Goal: Task Accomplishment & Management: Complete application form

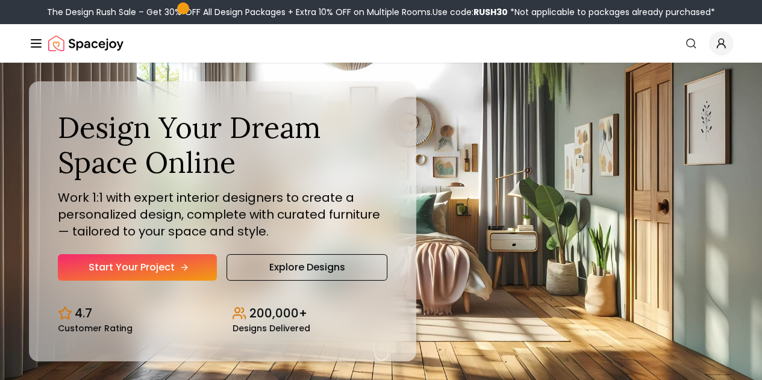
click at [143, 281] on link "Start Your Project" at bounding box center [137, 267] width 159 height 26
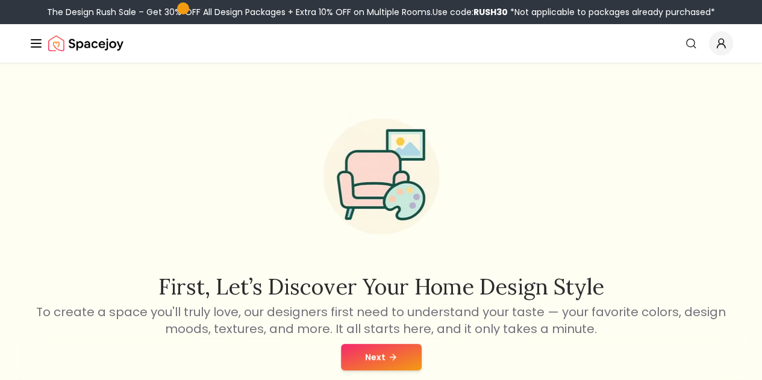
click at [360, 359] on button "Next" at bounding box center [381, 357] width 81 height 26
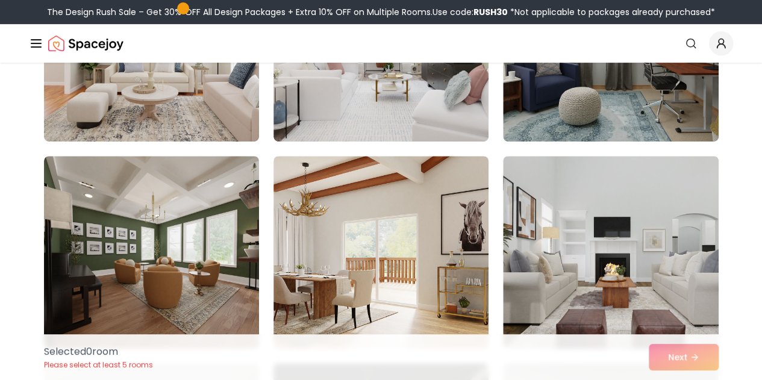
scroll to position [214, 0]
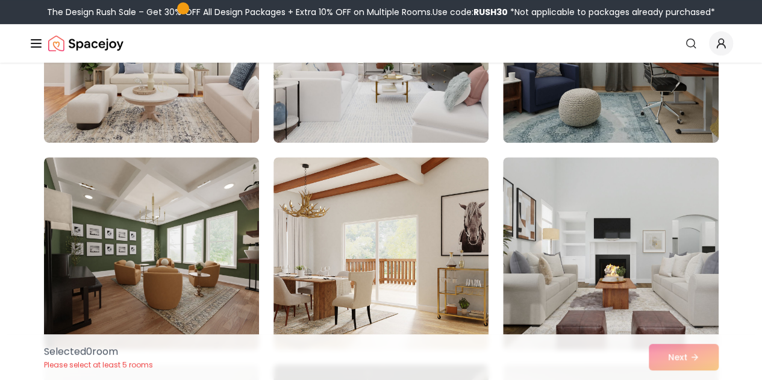
click at [420, 117] on img at bounding box center [380, 46] width 215 height 193
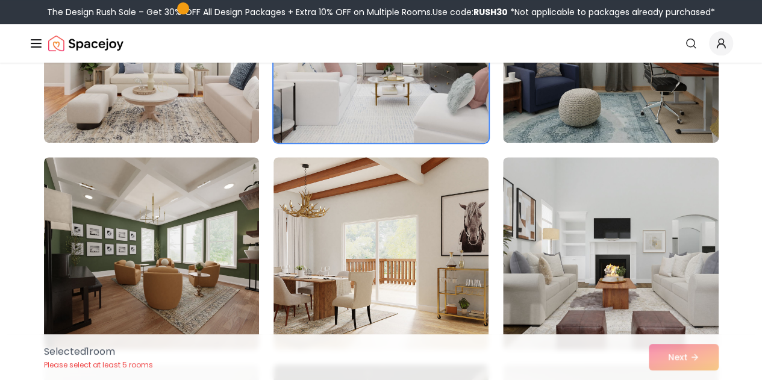
scroll to position [240, 0]
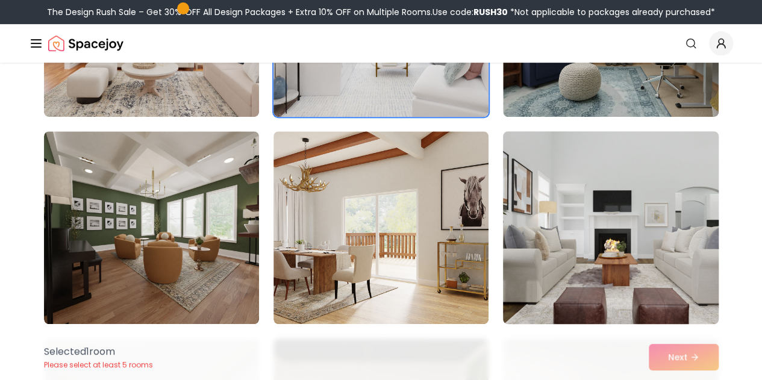
click at [656, 238] on img at bounding box center [610, 227] width 226 height 202
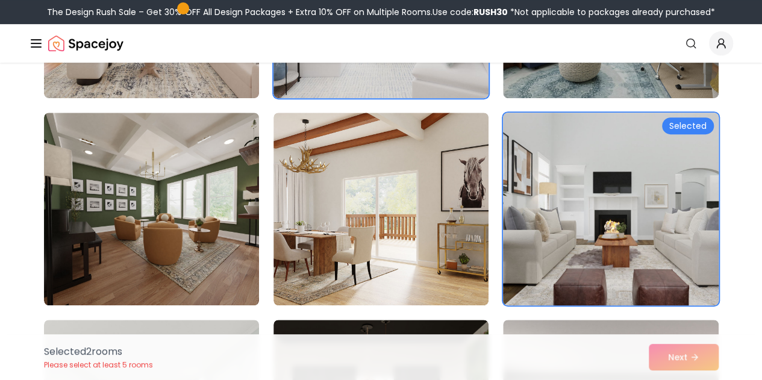
scroll to position [278, 0]
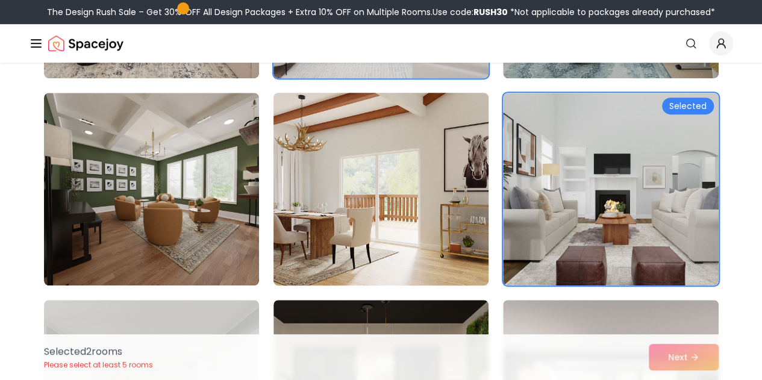
click at [423, 211] on img at bounding box center [381, 189] width 226 height 202
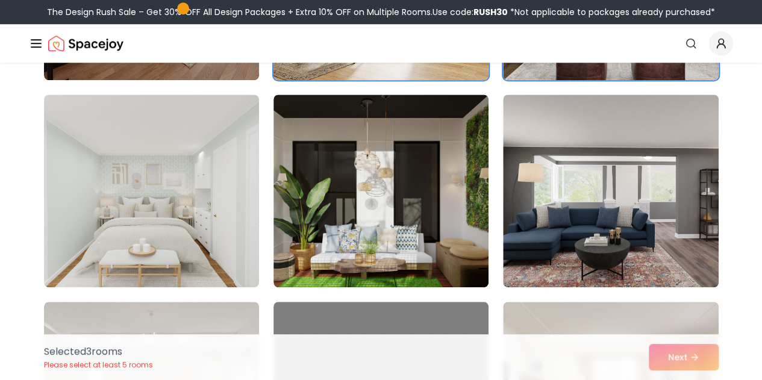
scroll to position [484, 0]
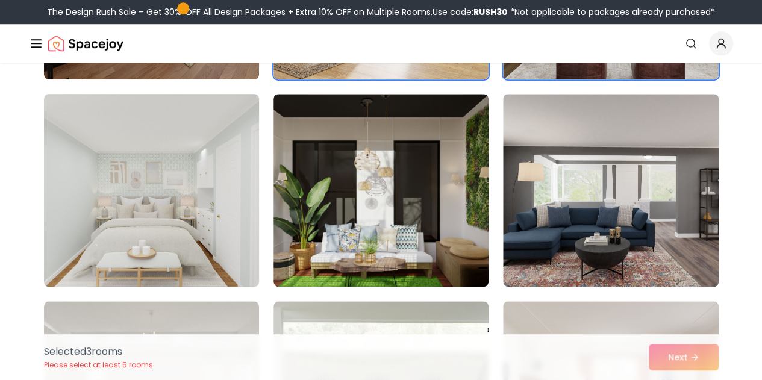
click at [162, 211] on img at bounding box center [152, 190] width 226 height 202
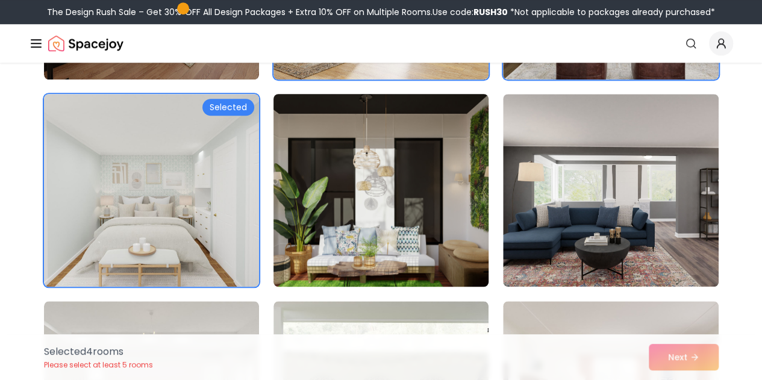
click at [427, 235] on img at bounding box center [381, 190] width 226 height 202
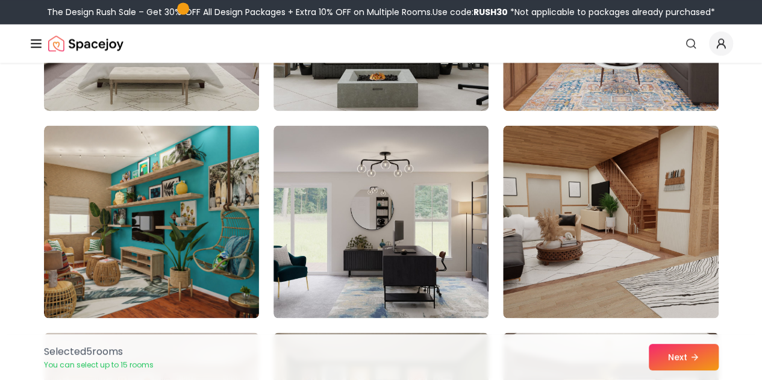
scroll to position [889, 0]
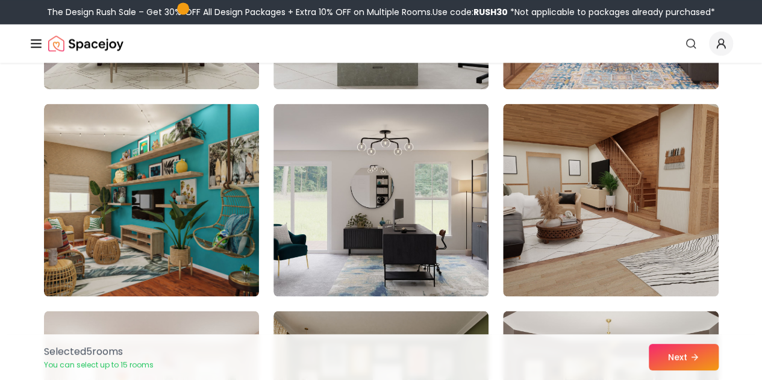
click at [665, 229] on img at bounding box center [610, 200] width 215 height 193
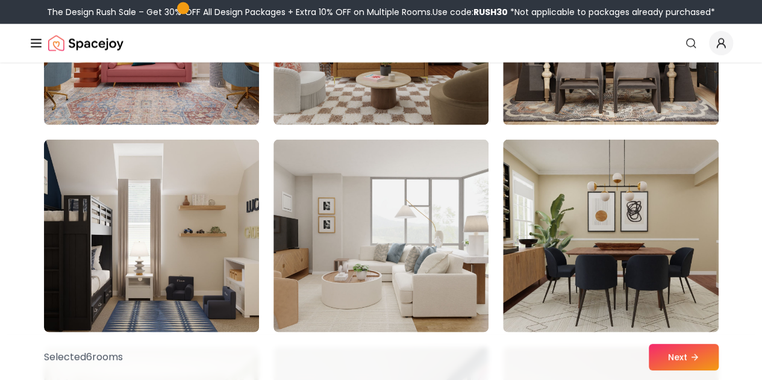
scroll to position [1277, 0]
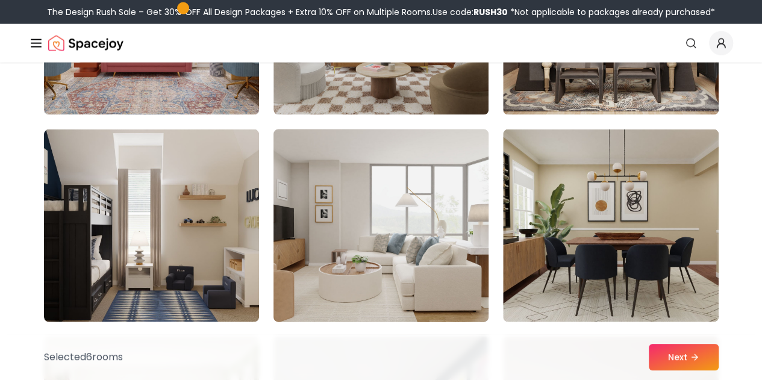
click at [391, 228] on img at bounding box center [381, 226] width 226 height 202
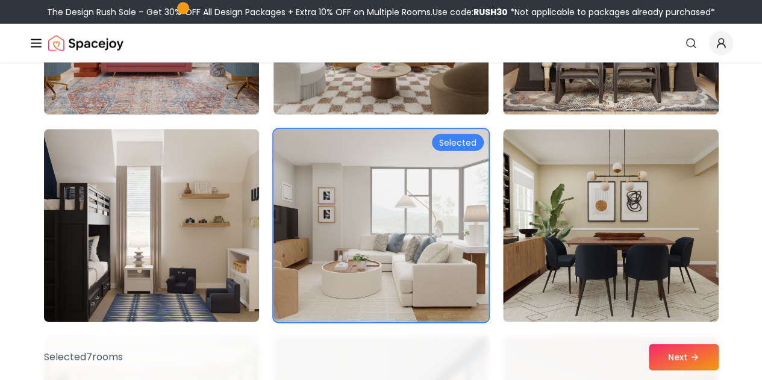
click at [163, 231] on img at bounding box center [152, 226] width 226 height 202
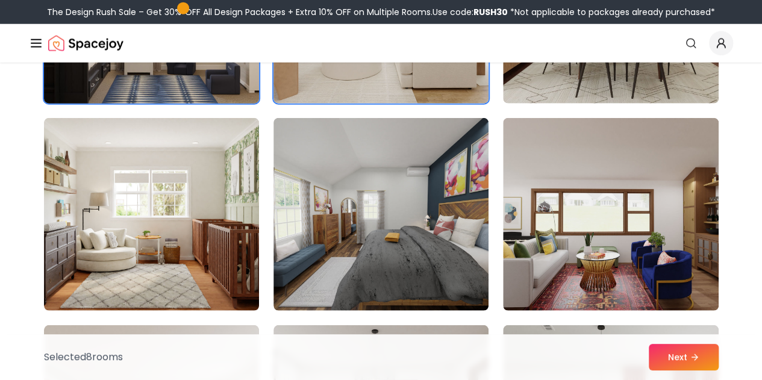
scroll to position [1506, 0]
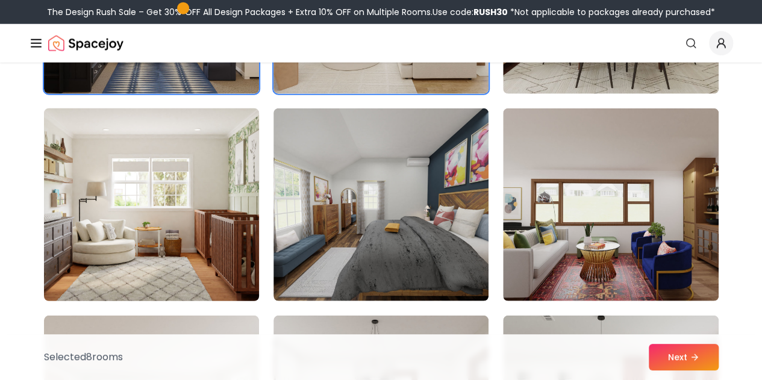
click at [231, 269] on img at bounding box center [152, 205] width 226 height 202
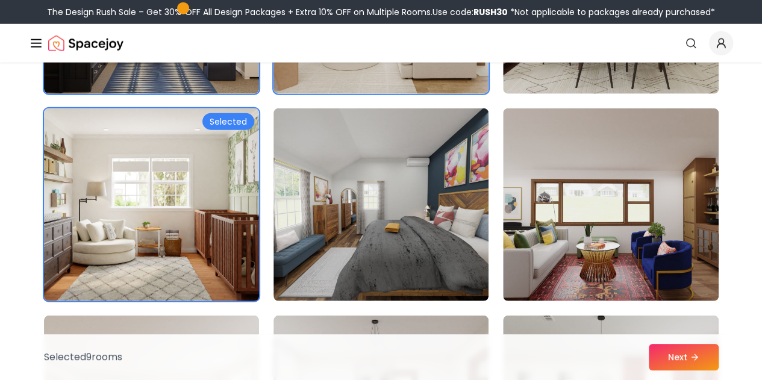
click at [208, 223] on img at bounding box center [152, 205] width 226 height 202
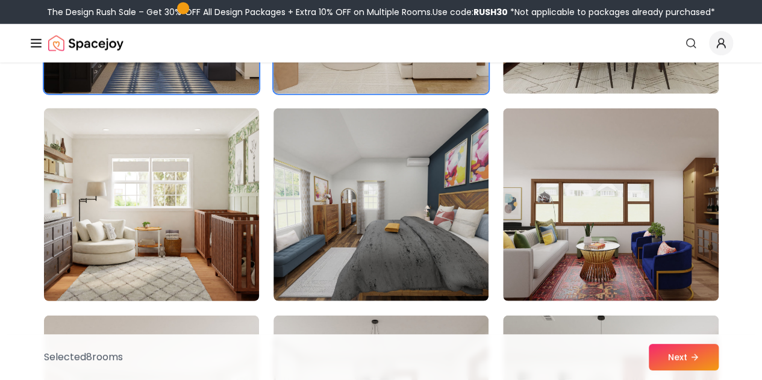
click at [463, 255] on img at bounding box center [380, 204] width 215 height 193
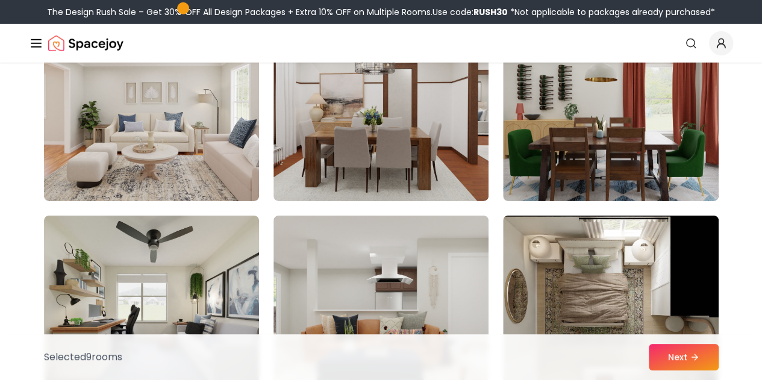
scroll to position [1816, 0]
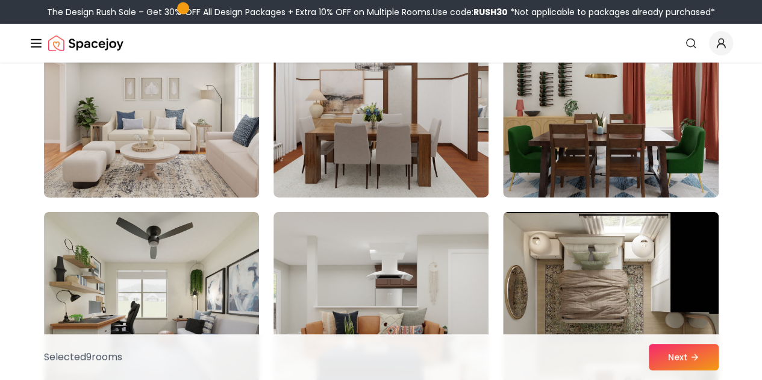
click at [184, 186] on img at bounding box center [152, 101] width 226 height 202
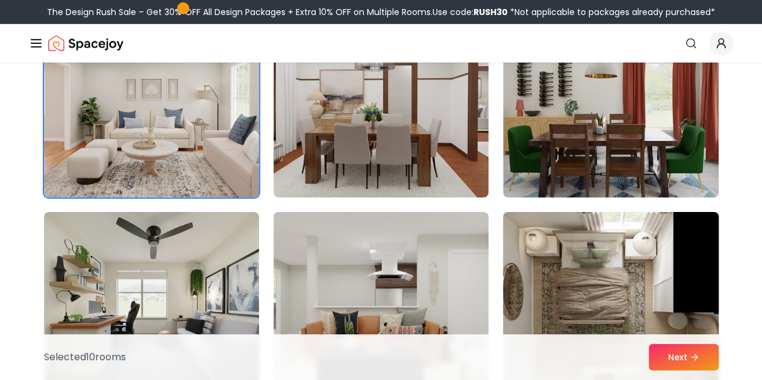
click at [684, 281] on img at bounding box center [610, 308] width 226 height 202
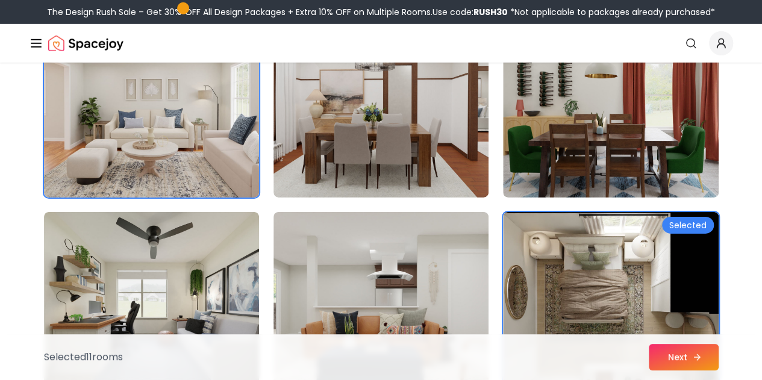
click at [702, 364] on button "Next" at bounding box center [684, 357] width 70 height 26
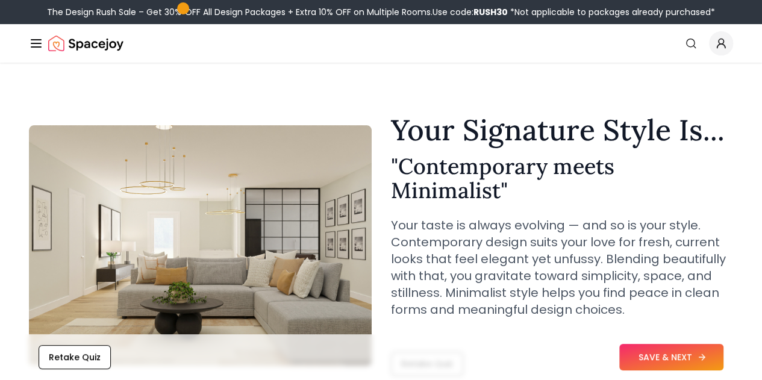
click at [697, 360] on icon at bounding box center [702, 357] width 10 height 10
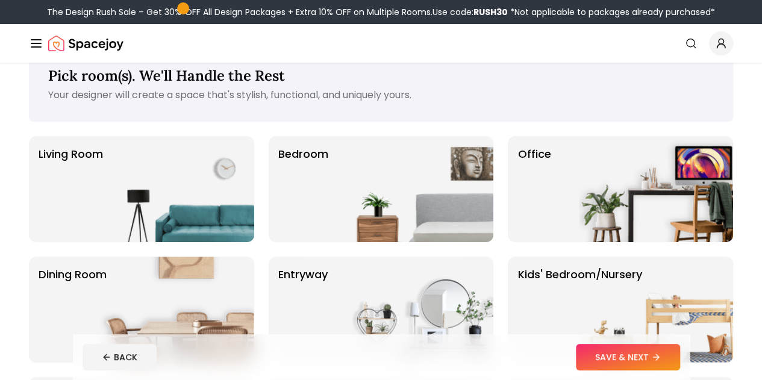
scroll to position [29, 0]
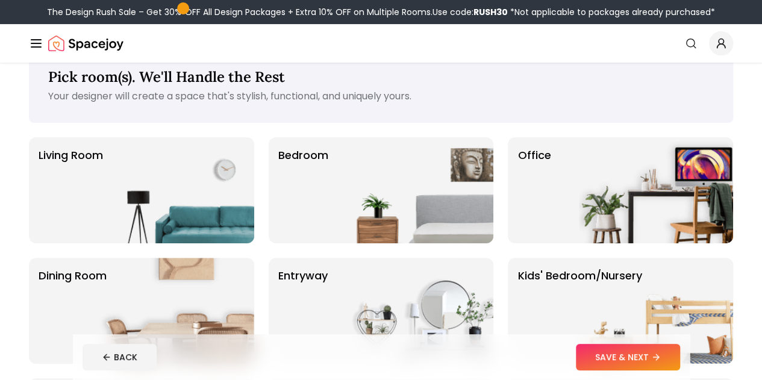
click at [67, 211] on p "Living Room" at bounding box center [71, 190] width 64 height 87
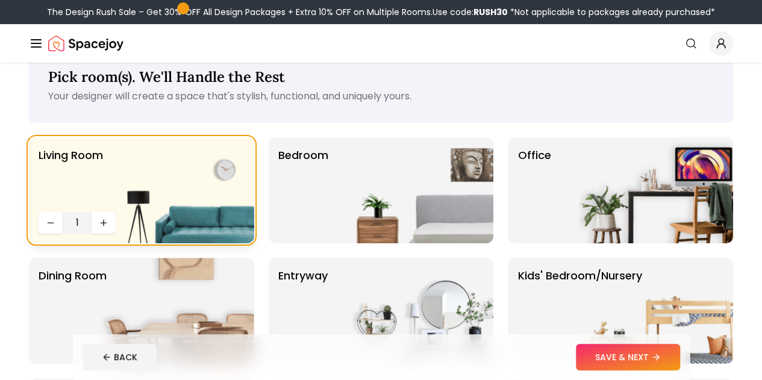
click at [104, 222] on img at bounding box center [177, 190] width 154 height 106
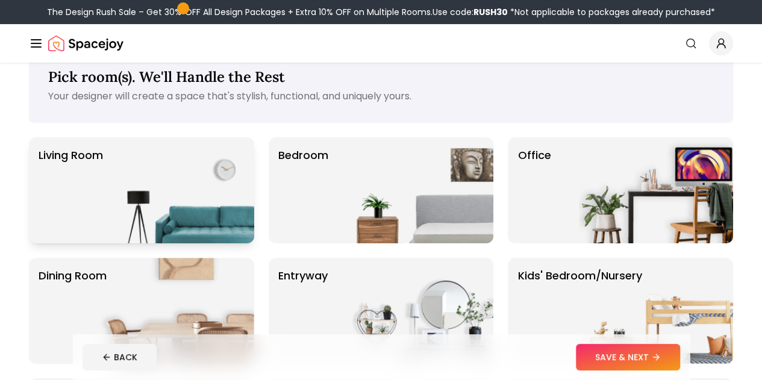
click at [83, 200] on p "Living Room" at bounding box center [71, 190] width 64 height 87
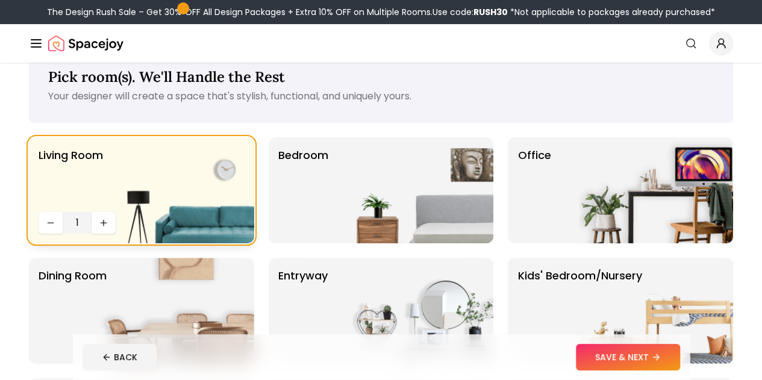
click at [101, 228] on img at bounding box center [177, 190] width 154 height 106
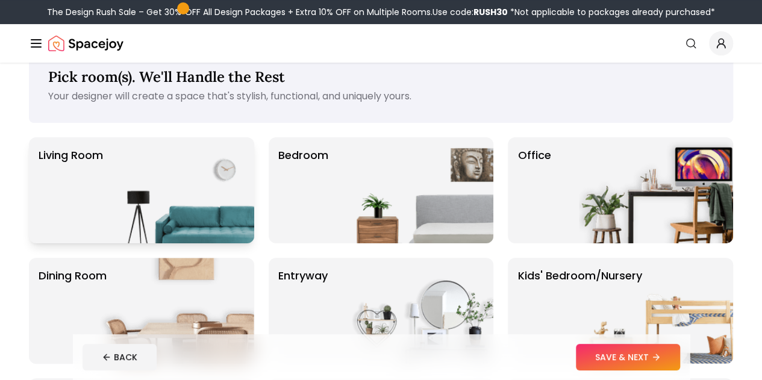
click at [101, 228] on img at bounding box center [177, 190] width 154 height 106
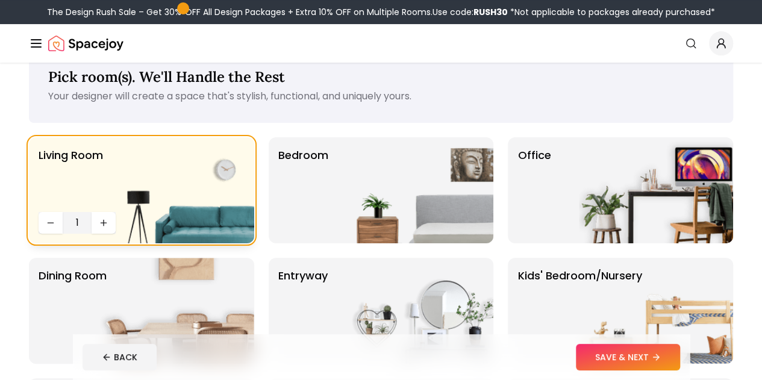
click at [107, 226] on img at bounding box center [177, 190] width 154 height 106
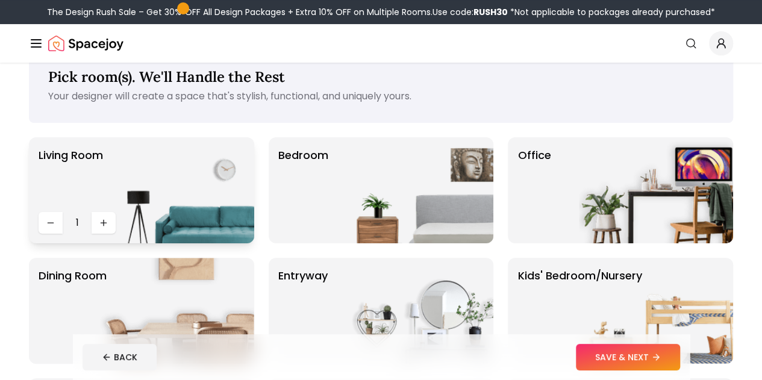
click at [74, 207] on p "Living Room" at bounding box center [71, 177] width 64 height 60
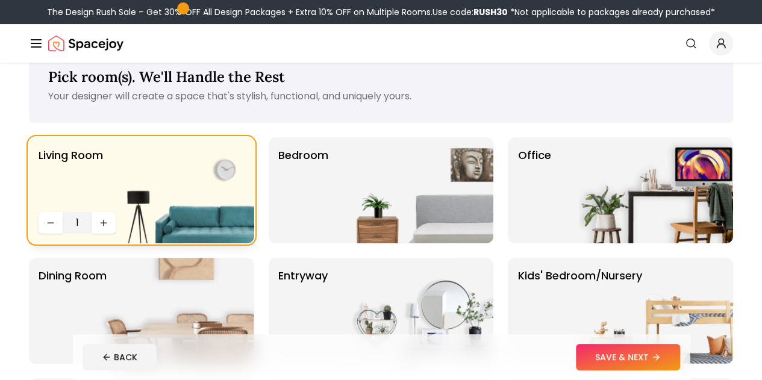
click at [77, 222] on span "1" at bounding box center [76, 223] width 19 height 14
click at [78, 230] on div "1" at bounding box center [77, 223] width 77 height 22
click at [105, 223] on img at bounding box center [177, 190] width 154 height 106
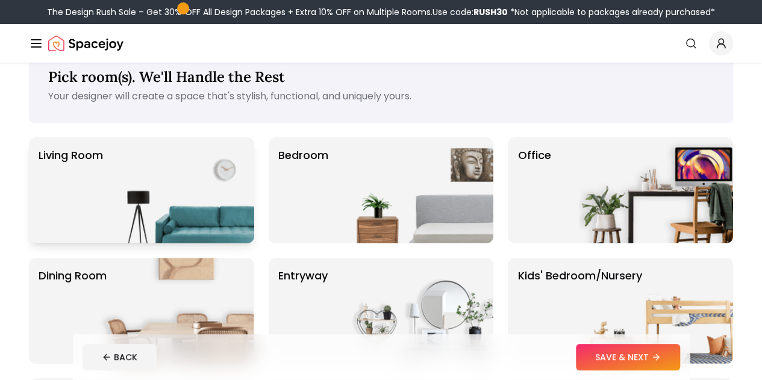
click at [105, 223] on img at bounding box center [177, 190] width 154 height 106
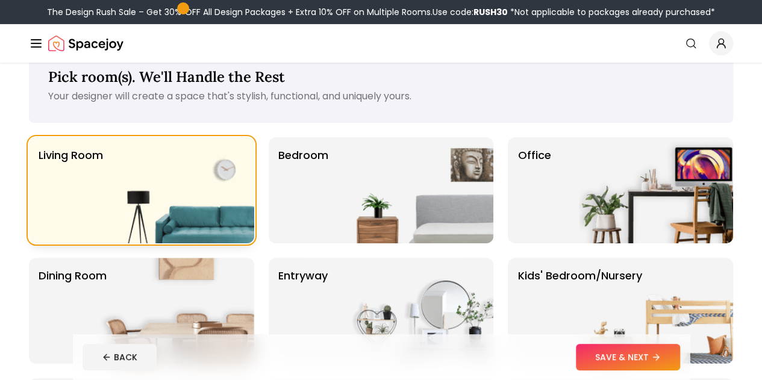
click at [105, 223] on img at bounding box center [177, 190] width 154 height 106
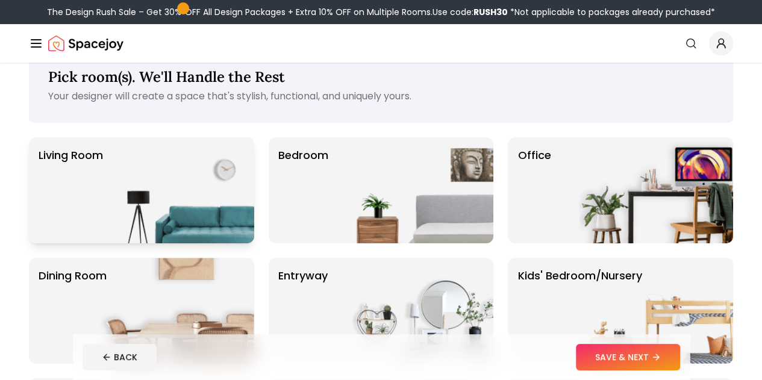
click at [105, 223] on img at bounding box center [177, 190] width 154 height 106
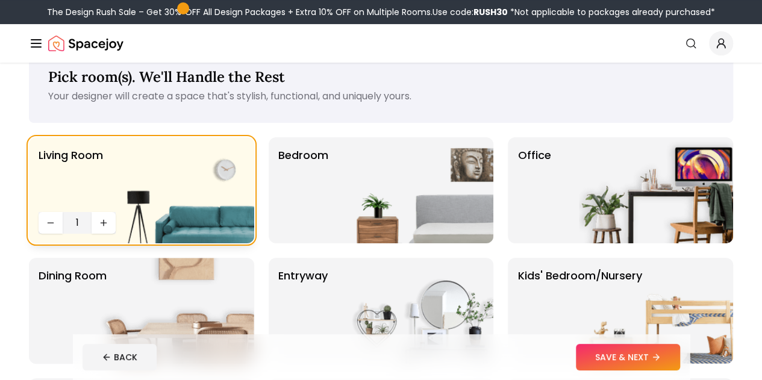
click at [105, 223] on img at bounding box center [177, 190] width 154 height 106
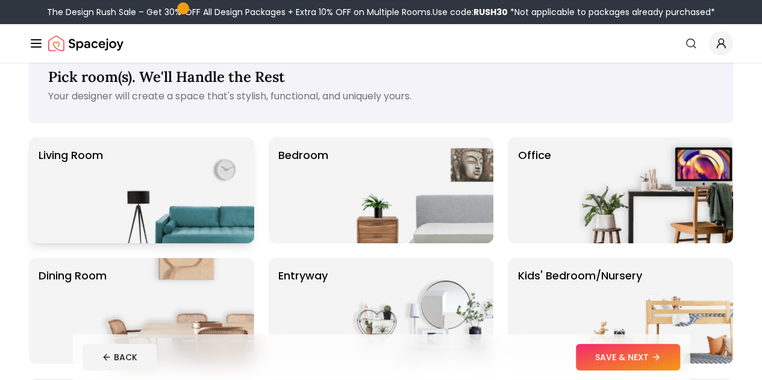
click at [105, 223] on img at bounding box center [177, 190] width 154 height 106
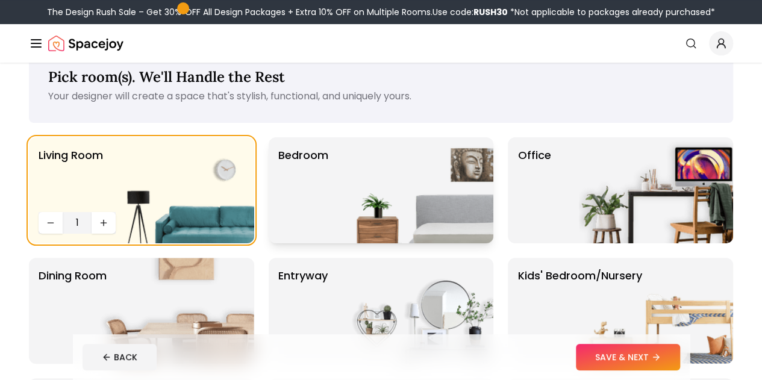
click at [397, 196] on img at bounding box center [416, 190] width 154 height 106
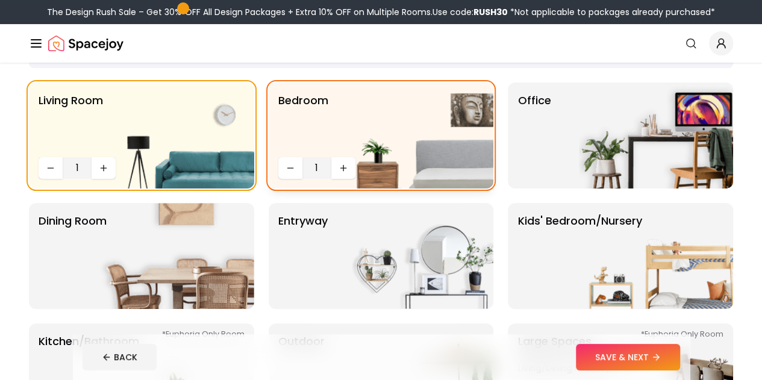
scroll to position [90, 0]
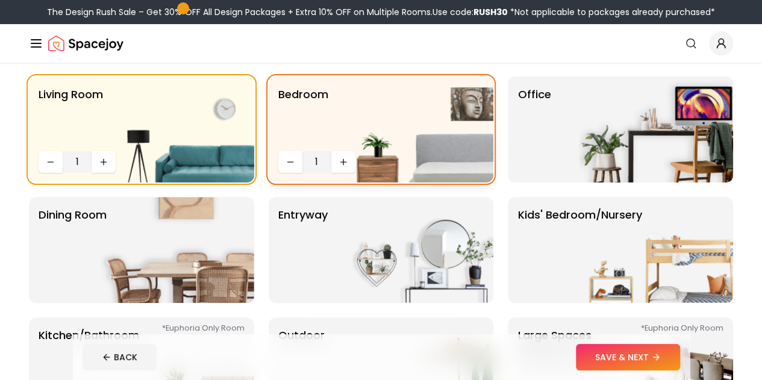
click at [123, 154] on img at bounding box center [177, 129] width 154 height 106
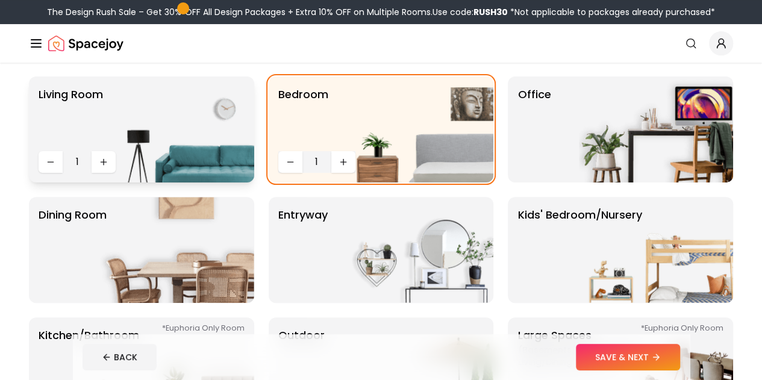
click at [153, 161] on img at bounding box center [177, 129] width 154 height 106
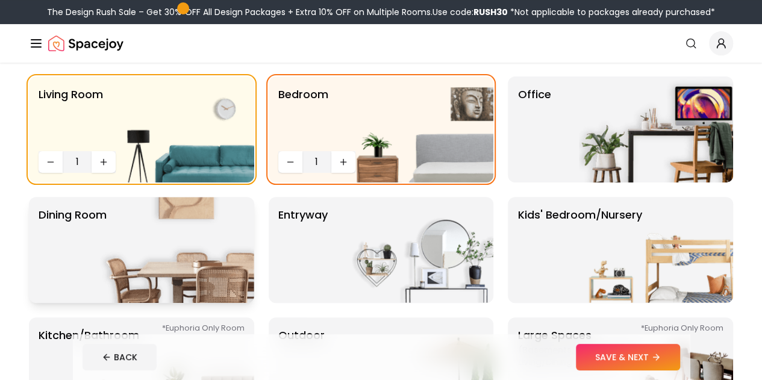
click at [110, 155] on img at bounding box center [177, 129] width 154 height 106
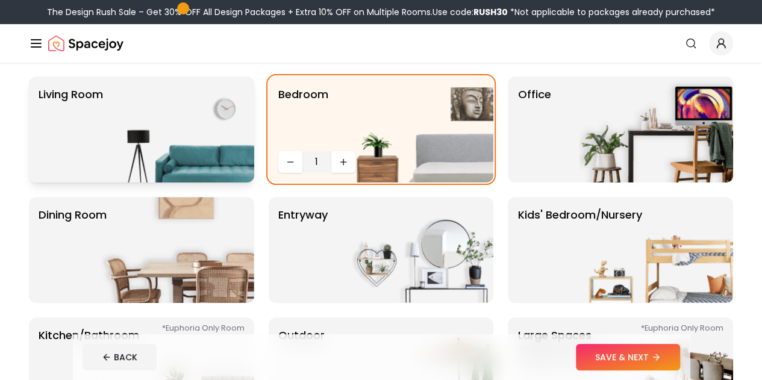
click at [132, 166] on img at bounding box center [177, 129] width 154 height 106
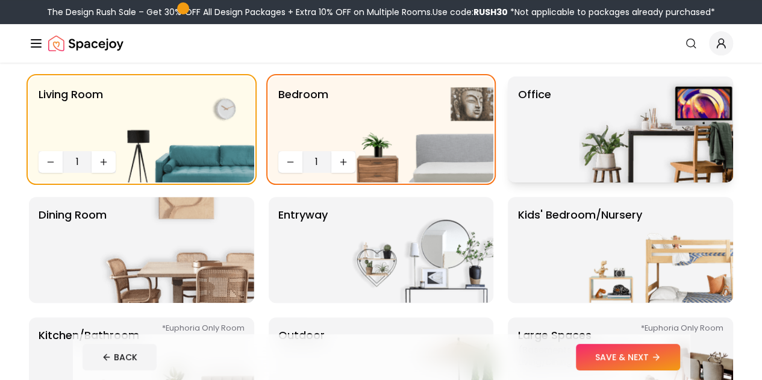
click at [687, 140] on img at bounding box center [656, 129] width 154 height 106
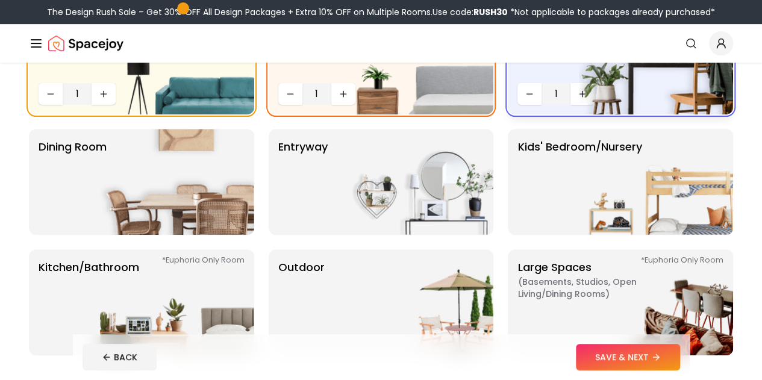
scroll to position [158, 0]
click at [681, 188] on img at bounding box center [656, 182] width 154 height 106
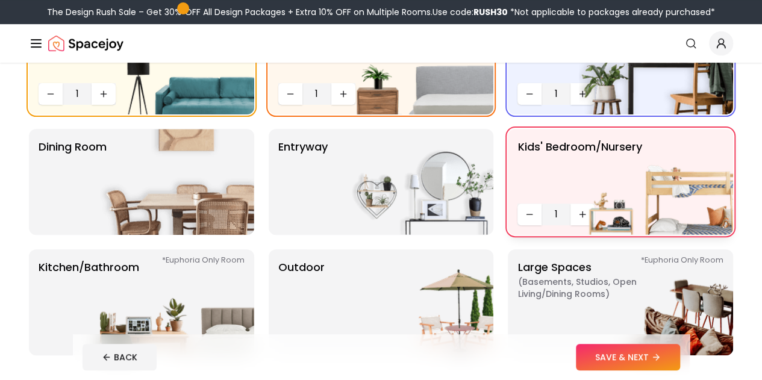
click at [66, 178] on p "Dining Room" at bounding box center [73, 182] width 68 height 87
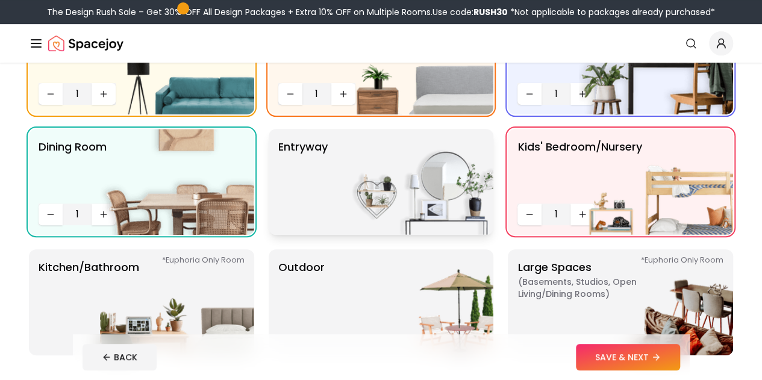
click at [311, 219] on p "entryway" at bounding box center [302, 182] width 49 height 87
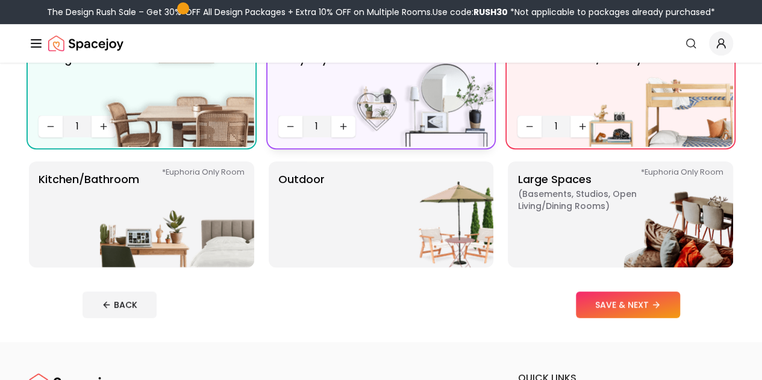
scroll to position [246, 0]
click at [670, 217] on img at bounding box center [656, 214] width 154 height 106
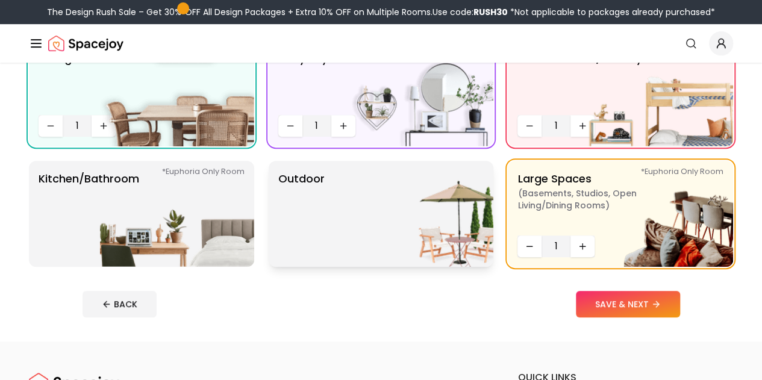
click at [331, 229] on div "Outdoor" at bounding box center [381, 214] width 225 height 106
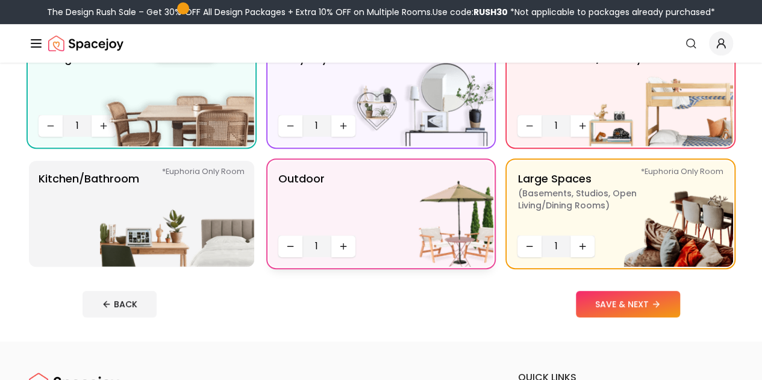
click at [83, 224] on p "Kitchen/Bathroom *Euphoria Only Room" at bounding box center [89, 213] width 101 height 87
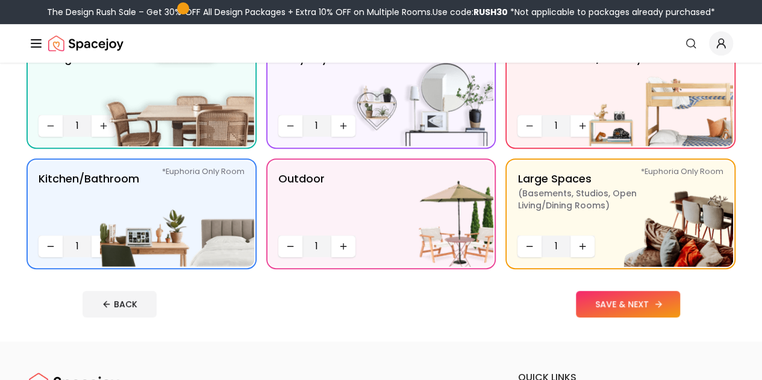
click at [680, 305] on button "SAVE & NEXT" at bounding box center [628, 304] width 104 height 26
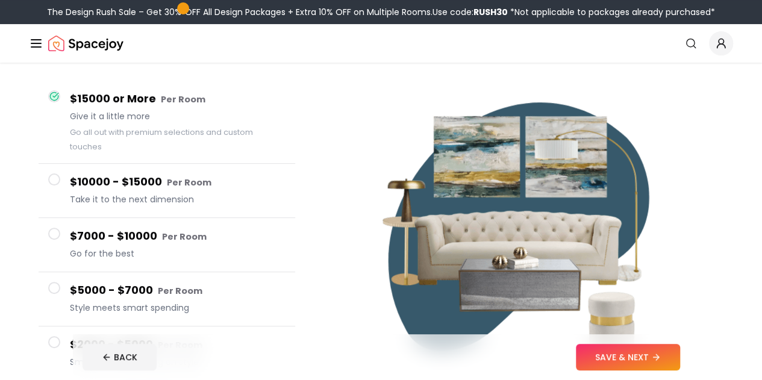
click at [40, 272] on button "$5000 - $7000 Per Room Style meets smart spending" at bounding box center [167, 299] width 257 height 54
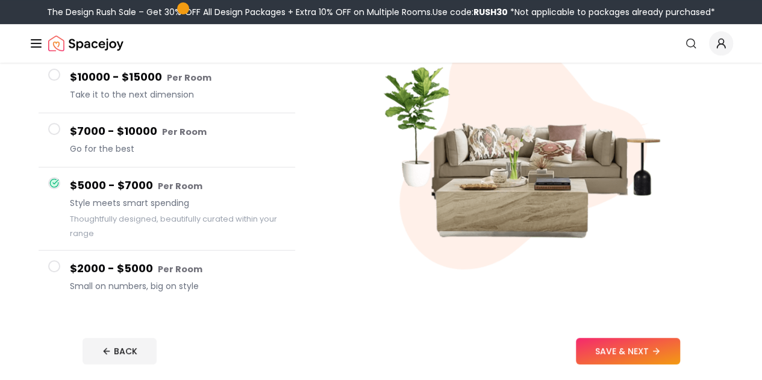
scroll to position [166, 0]
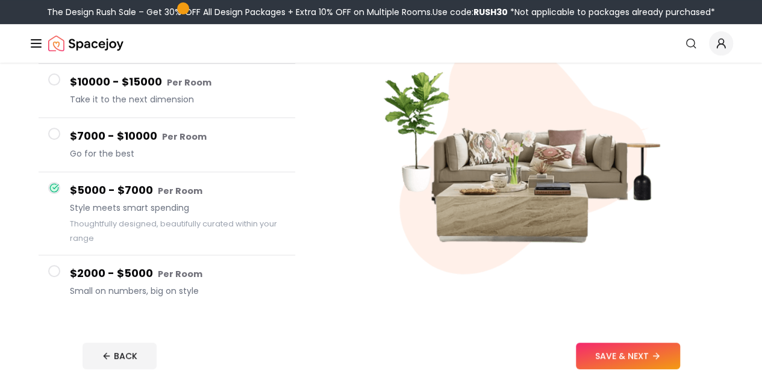
click at [54, 188] on icon at bounding box center [55, 187] width 5 height 4
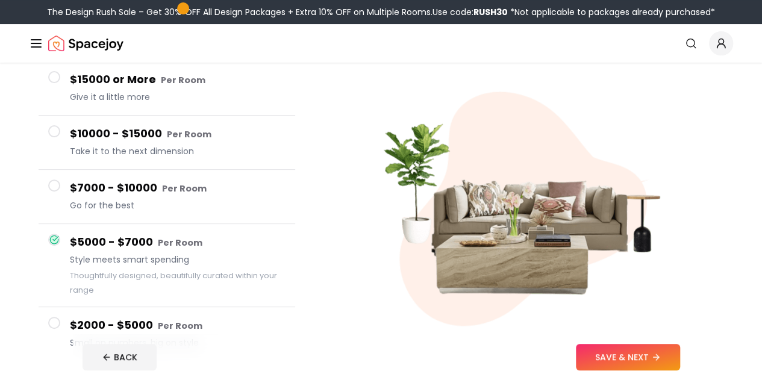
scroll to position [117, 0]
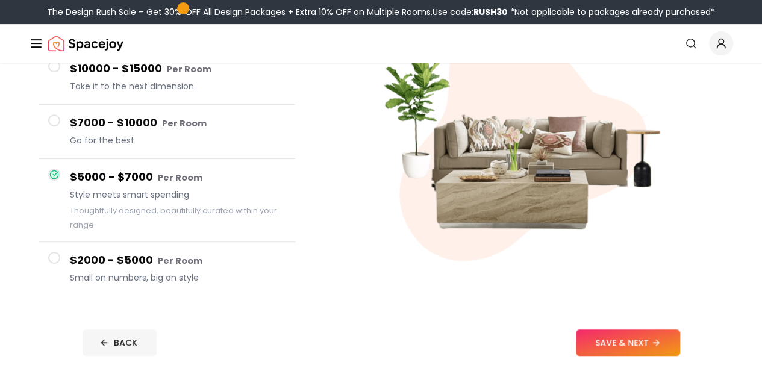
click at [83, 352] on button "BACK" at bounding box center [120, 342] width 74 height 26
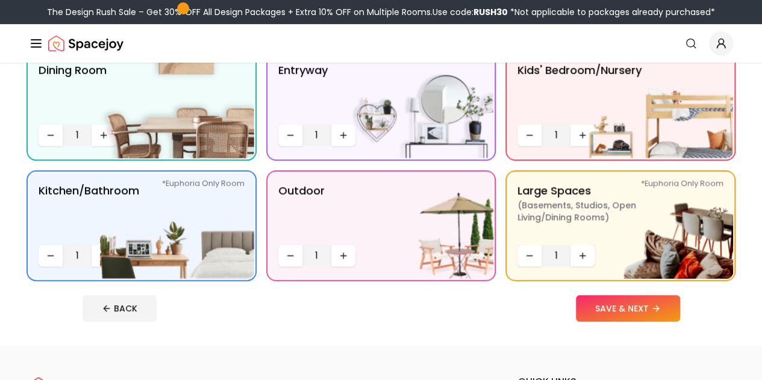
scroll to position [246, 0]
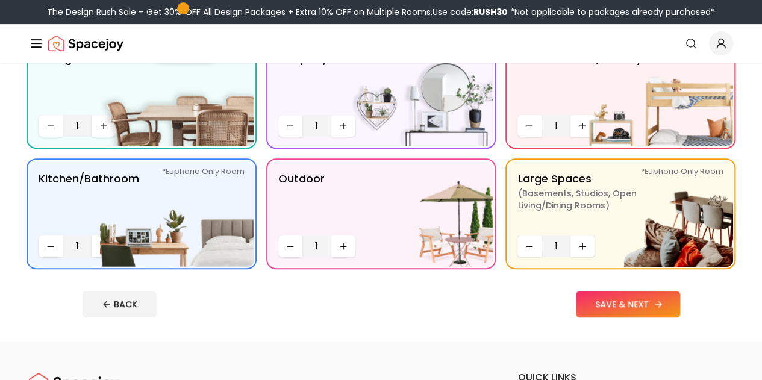
click at [680, 307] on button "SAVE & NEXT" at bounding box center [628, 304] width 104 height 26
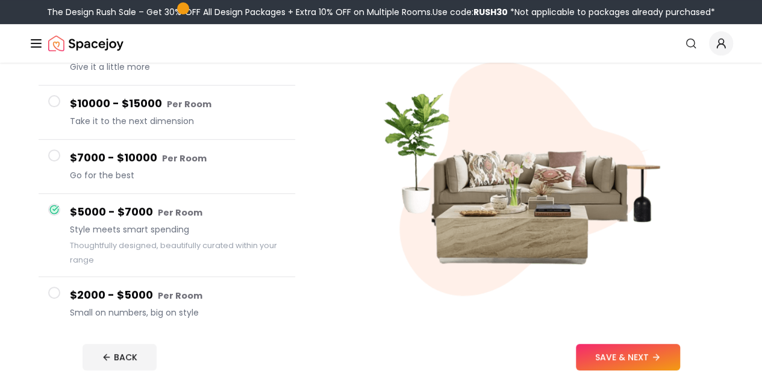
scroll to position [145, 0]
click at [54, 210] on icon at bounding box center [55, 209] width 5 height 4
click at [47, 211] on button "$5000 - $7000 Per Room Style meets smart spending Thoughtfully designed, beauti…" at bounding box center [167, 235] width 257 height 83
click at [46, 219] on button "$5000 - $7000 Per Room Style meets smart spending Thoughtfully designed, beauti…" at bounding box center [167, 235] width 257 height 83
click at [40, 216] on button "$5000 - $7000 Per Room Style meets smart spending Thoughtfully designed, beauti…" at bounding box center [167, 235] width 257 height 83
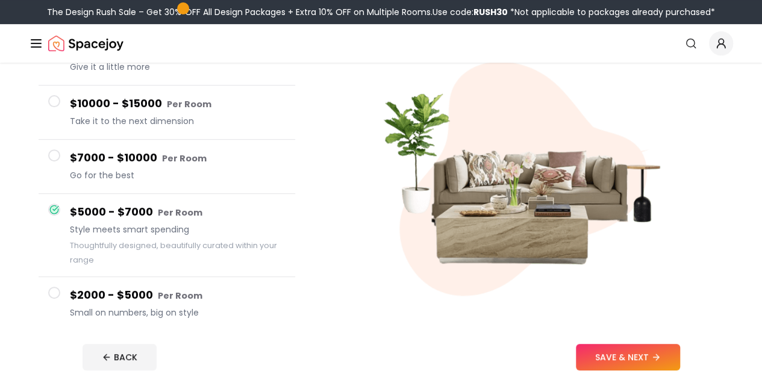
click at [44, 215] on button "$5000 - $7000 Per Room Style meets smart spending Thoughtfully designed, beauti…" at bounding box center [167, 235] width 257 height 83
click at [39, 211] on button "$5000 - $7000 Per Room Style meets smart spending Thoughtfully designed, beauti…" at bounding box center [167, 235] width 257 height 83
click at [41, 214] on button "$5000 - $7000 Per Room Style meets smart spending Thoughtfully designed, beauti…" at bounding box center [167, 235] width 257 height 83
click at [43, 213] on button "$5000 - $7000 Per Room Style meets smart spending Thoughtfully designed, beauti…" at bounding box center [167, 235] width 257 height 83
click at [47, 216] on button "$5000 - $7000 Per Room Style meets smart spending Thoughtfully designed, beauti…" at bounding box center [167, 235] width 257 height 83
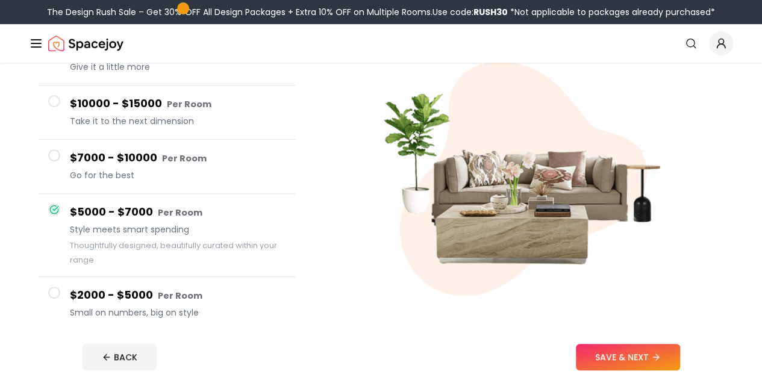
click at [54, 209] on icon at bounding box center [55, 209] width 5 height 4
click at [46, 206] on button "$5000 - $7000 Per Room Style meets smart spending Thoughtfully designed, beauti…" at bounding box center [167, 235] width 257 height 83
click at [43, 206] on button "$5000 - $7000 Per Room Style meets smart spending Thoughtfully designed, beauti…" at bounding box center [167, 235] width 257 height 83
click at [42, 210] on button "$5000 - $7000 Per Room Style meets smart spending Thoughtfully designed, beauti…" at bounding box center [167, 235] width 257 height 83
click at [39, 213] on button "$5000 - $7000 Per Room Style meets smart spending Thoughtfully designed, beauti…" at bounding box center [167, 235] width 257 height 83
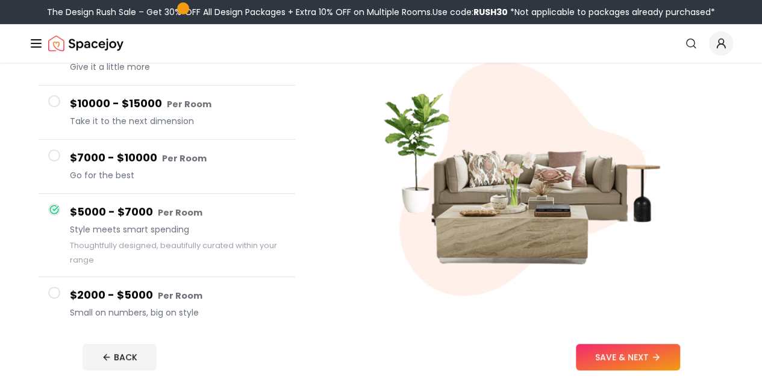
click at [29, 211] on div "$15000 or More Per Room Give it a little more $10000 - $15000 Per Room Take it …" at bounding box center [167, 181] width 276 height 319
click at [20, 208] on div "Set Your Budget. Big or Small, We Design It All Tell us how much you'd like to …" at bounding box center [381, 166] width 762 height 497
click at [21, 208] on div "Set Your Budget. Big or Small, We Design It All Tell us how much you'd like to …" at bounding box center [381, 166] width 762 height 497
click at [19, 205] on div "Set Your Budget. Big or Small, We Design It All Tell us how much you'd like to …" at bounding box center [381, 166] width 762 height 497
click at [19, 207] on div "Set Your Budget. Big or Small, We Design It All Tell us how much you'd like to …" at bounding box center [381, 166] width 762 height 497
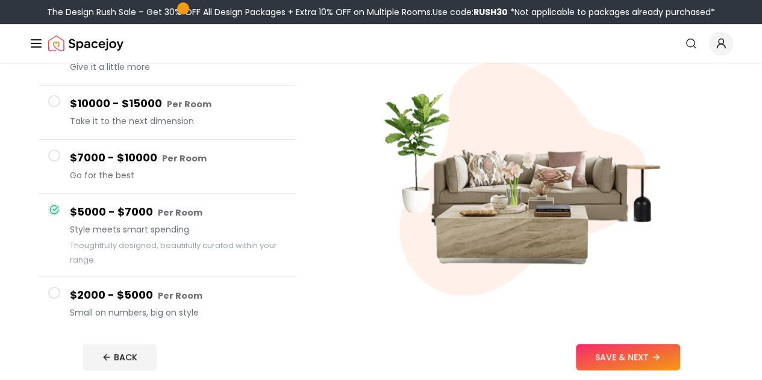
click at [21, 205] on div "Set Your Budget. Big or Small, We Design It All Tell us how much you'd like to …" at bounding box center [381, 166] width 762 height 497
click at [19, 208] on div "Set Your Budget. Big or Small, We Design It All Tell us how much you'd like to …" at bounding box center [381, 166] width 762 height 497
click at [14, 213] on div "Set Your Budget. Big or Small, We Design It All Tell us how much you'd like to …" at bounding box center [381, 166] width 762 height 497
click at [18, 218] on div "Set Your Budget. Big or Small, We Design It All Tell us how much you'd like to …" at bounding box center [381, 166] width 762 height 497
click at [24, 223] on div "Set Your Budget. Big or Small, We Design It All Tell us how much you'd like to …" at bounding box center [381, 166] width 762 height 497
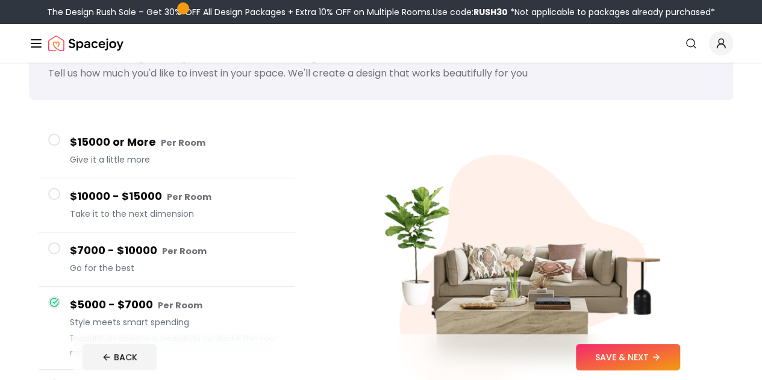
scroll to position [0, 0]
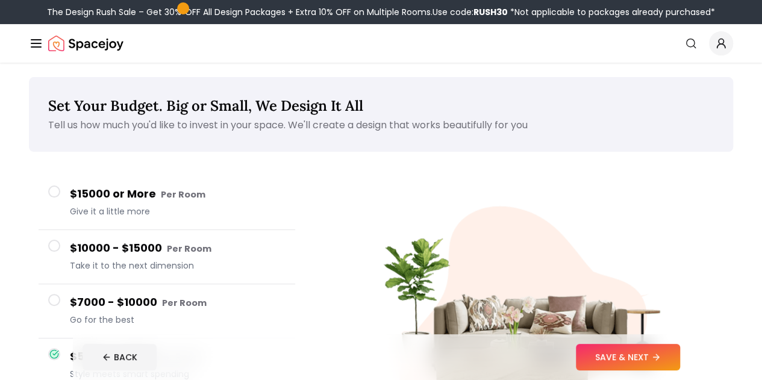
click at [40, 294] on button "$7000 - $10000 Per Room Go for the best" at bounding box center [167, 311] width 257 height 54
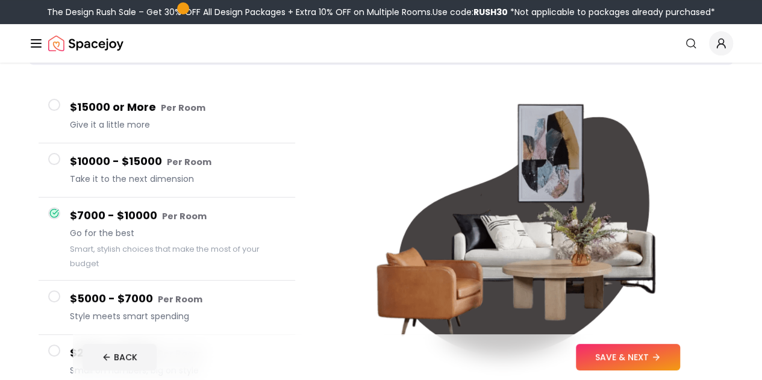
scroll to position [87, 0]
click at [59, 110] on div at bounding box center [54, 105] width 12 height 12
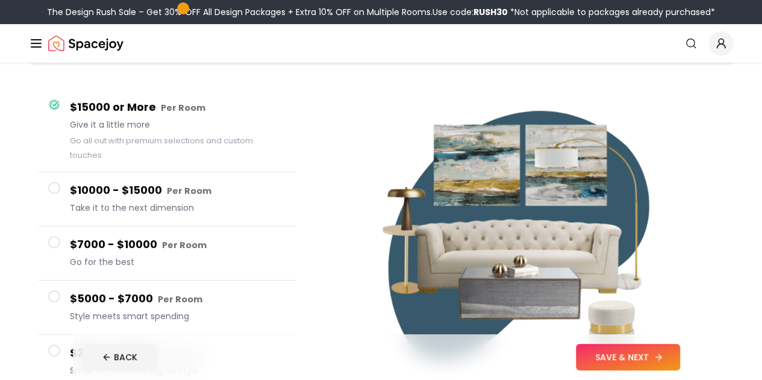
click at [680, 361] on button "SAVE & NEXT" at bounding box center [628, 357] width 104 height 26
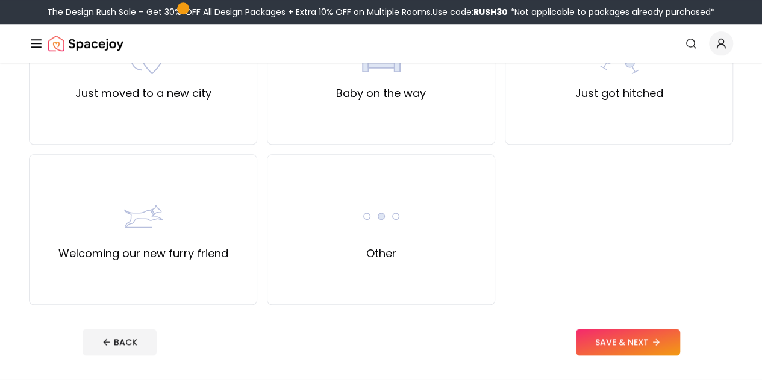
scroll to position [500, 0]
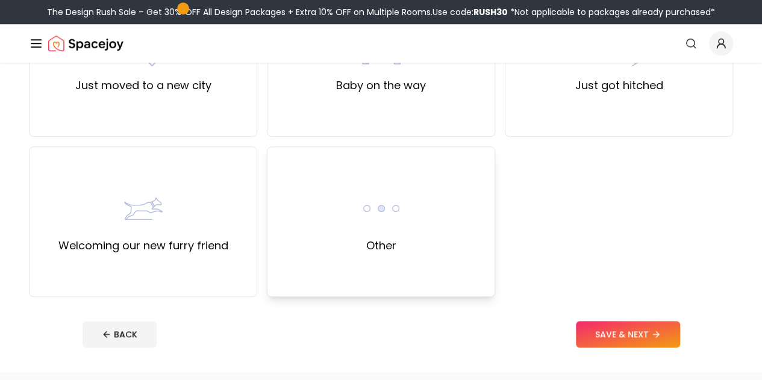
click at [271, 243] on div "Other" at bounding box center [381, 221] width 228 height 151
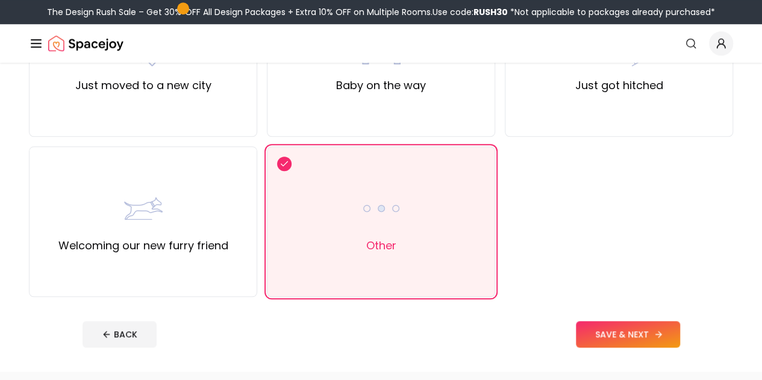
click at [680, 335] on button "SAVE & NEXT" at bounding box center [628, 334] width 104 height 26
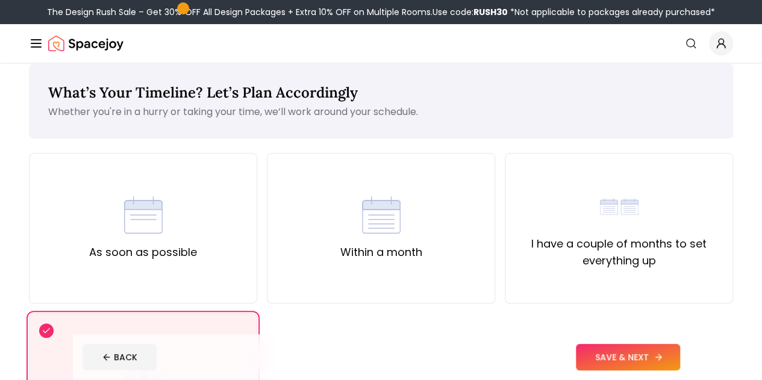
scroll to position [14, 0]
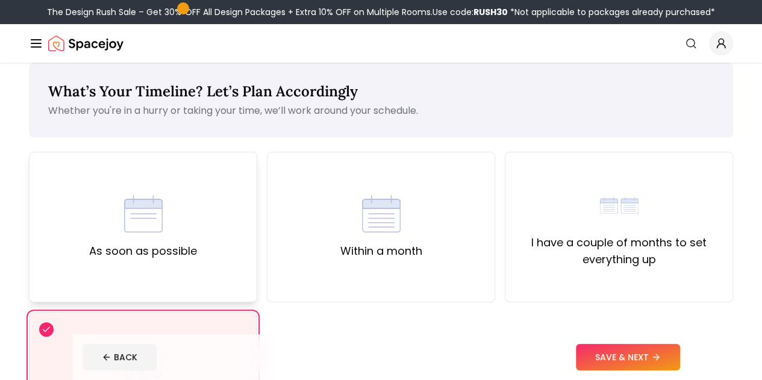
click at [101, 208] on div "As soon as possible" at bounding box center [143, 227] width 108 height 65
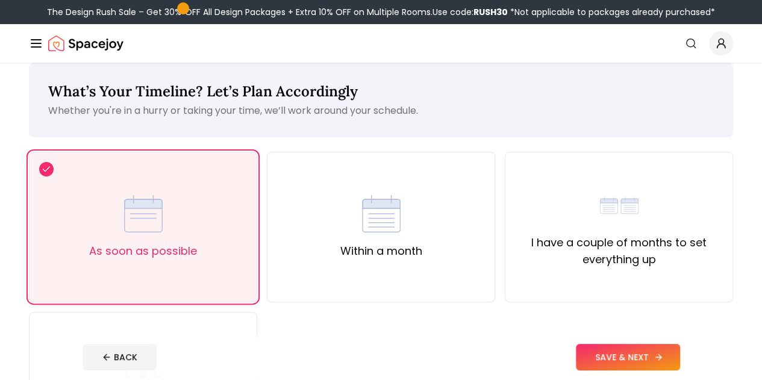
click at [680, 364] on button "SAVE & NEXT" at bounding box center [628, 357] width 104 height 26
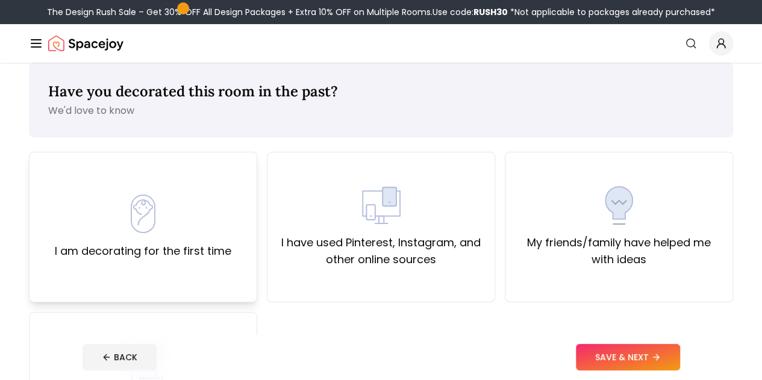
click at [95, 207] on div "I am decorating for the first time" at bounding box center [143, 227] width 176 height 65
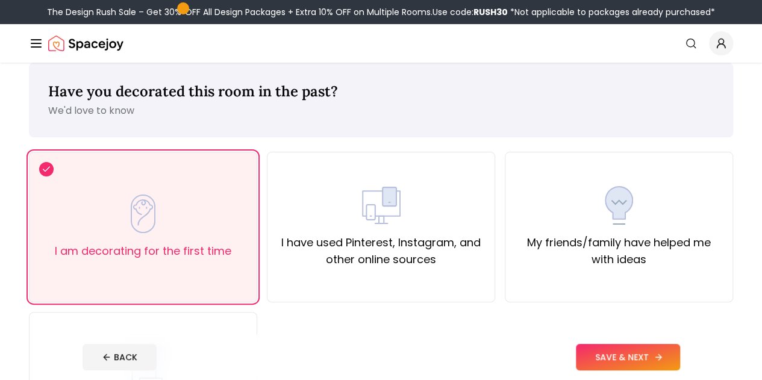
click at [680, 361] on button "SAVE & NEXT" at bounding box center [628, 357] width 104 height 26
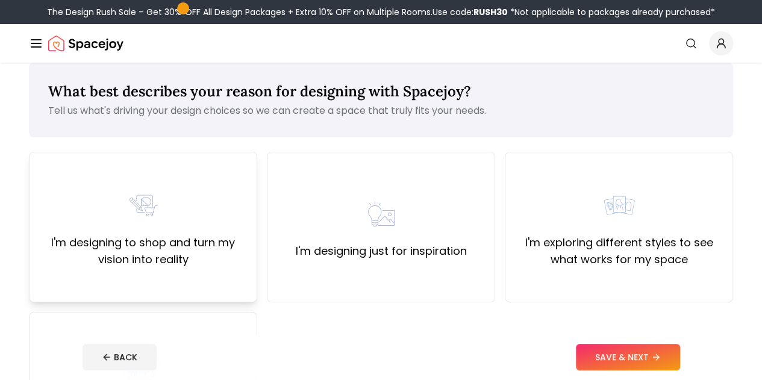
click at [84, 195] on div "I'm designing to shop and turn my vision into reality" at bounding box center [143, 227] width 208 height 82
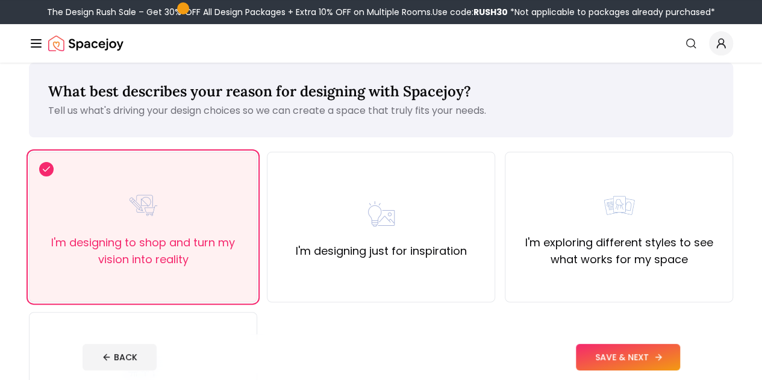
click at [673, 358] on button "SAVE & NEXT" at bounding box center [628, 357] width 104 height 26
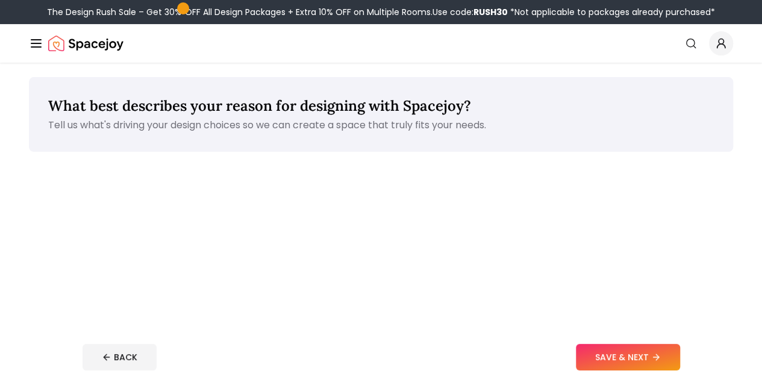
scroll to position [14, 0]
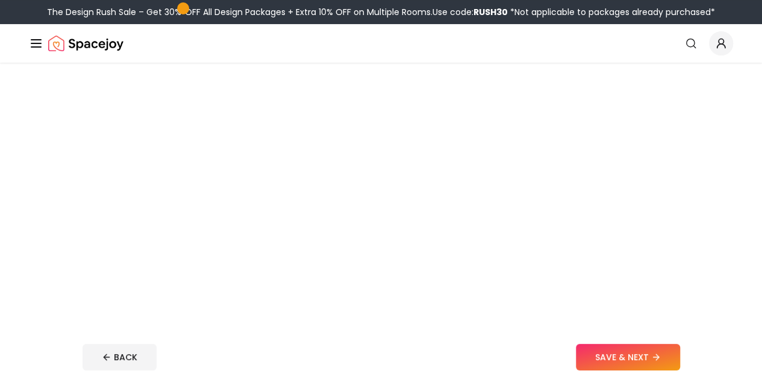
scroll to position [87, 0]
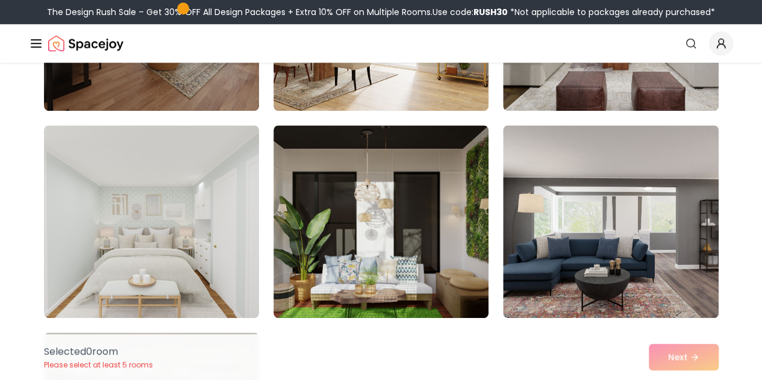
scroll to position [977, 0]
